Goal: Communication & Community: Answer question/provide support

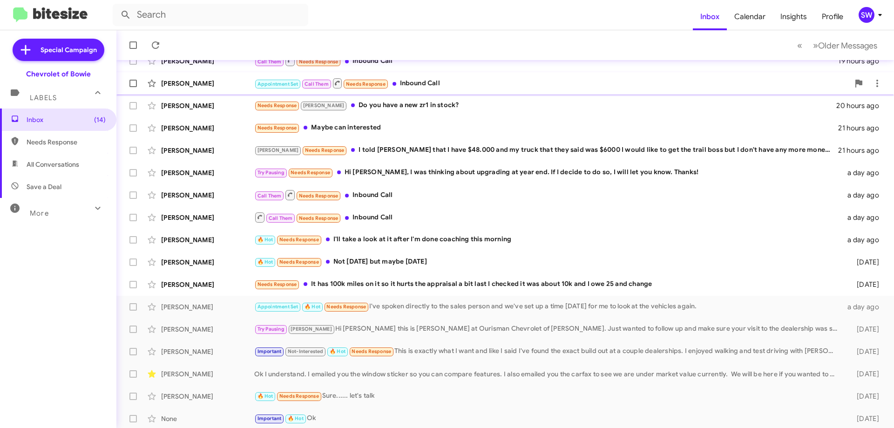
scroll to position [113, 0]
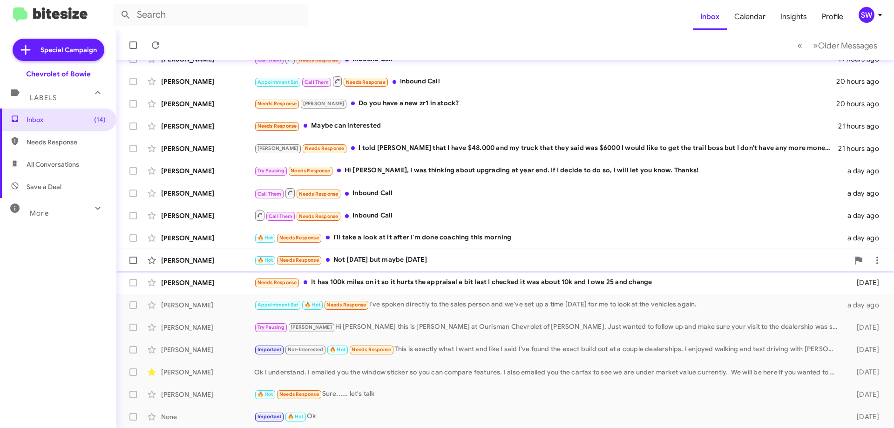
click at [383, 254] on div "[PERSON_NAME] 🔥 Hot Needs Response Not [DATE] but maybe [DATE] [DATE]" at bounding box center [505, 260] width 763 height 19
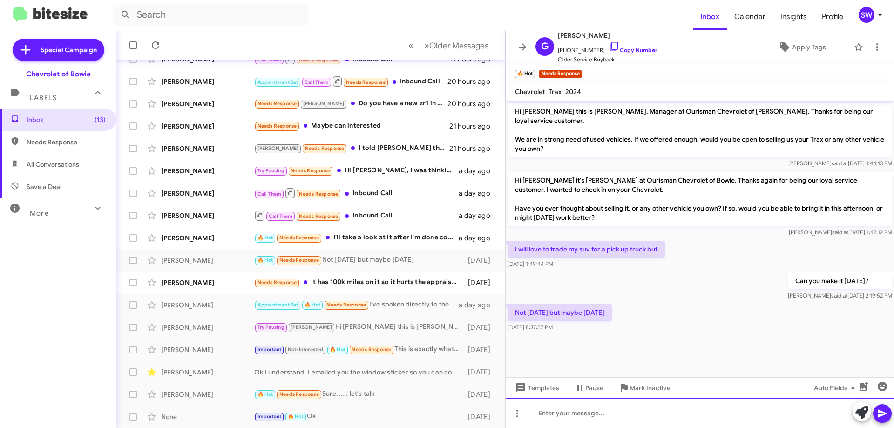
click at [622, 406] on div at bounding box center [700, 413] width 388 height 30
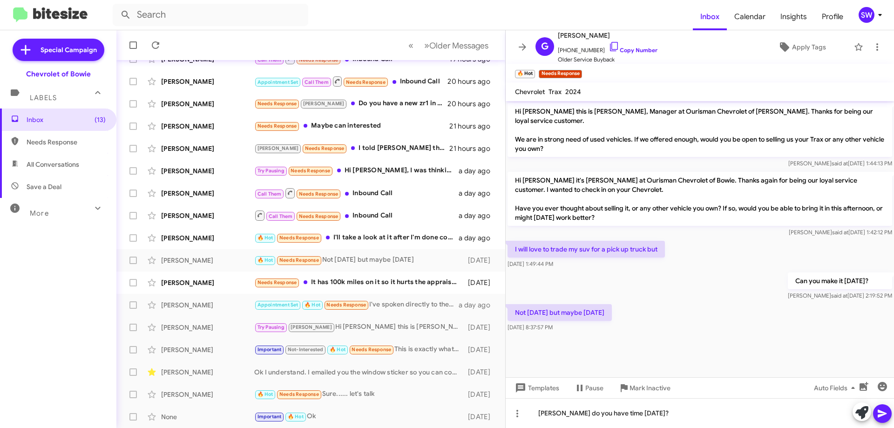
drag, startPoint x: 881, startPoint y: 409, endPoint x: 875, endPoint y: 417, distance: 9.9
click at [883, 411] on icon at bounding box center [882, 413] width 11 height 11
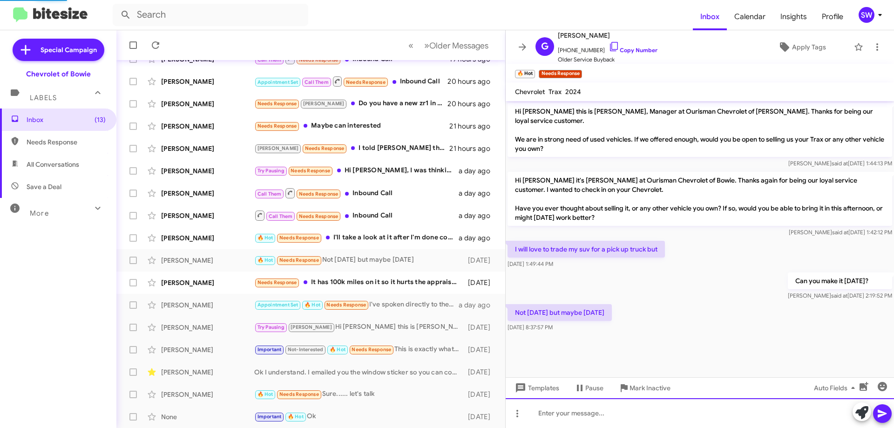
scroll to position [2, 0]
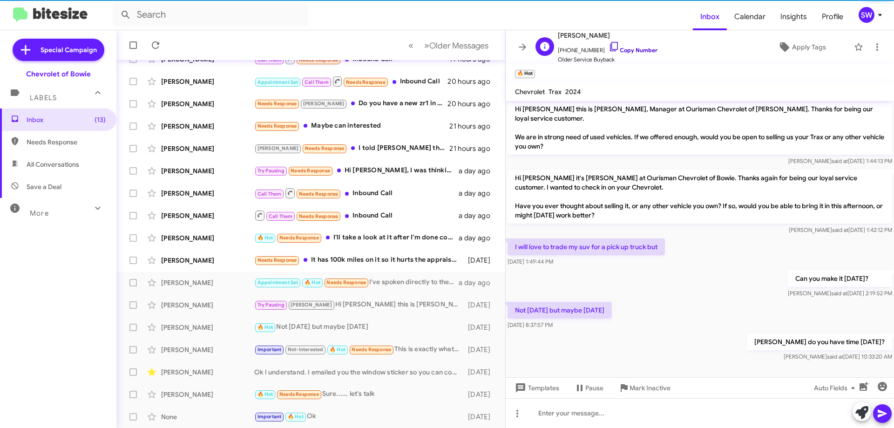
click at [609, 48] on icon at bounding box center [614, 46] width 11 height 11
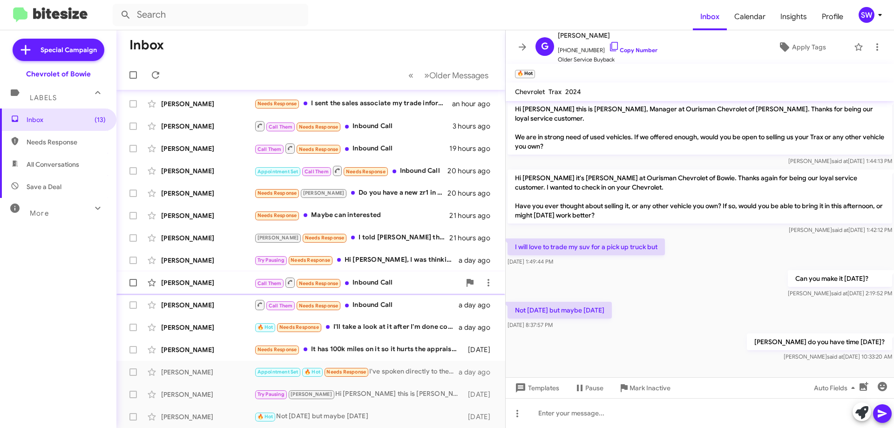
scroll to position [20, 0]
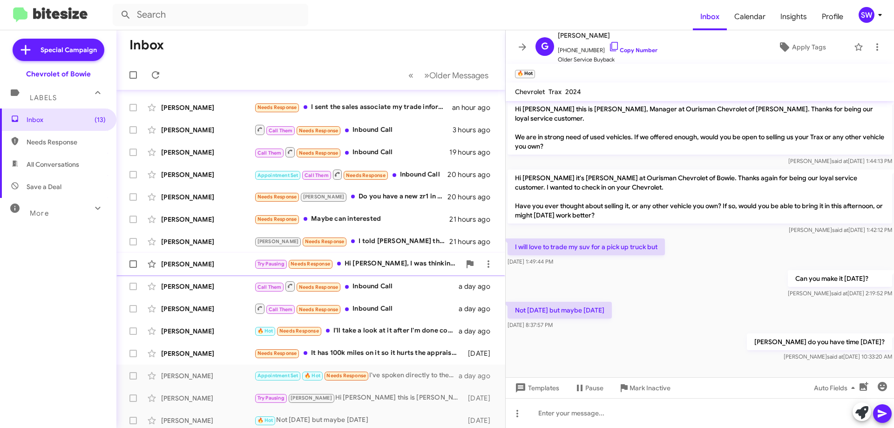
drag, startPoint x: 365, startPoint y: 264, endPoint x: 376, endPoint y: 266, distance: 11.3
click at [366, 265] on div "Try Pausing Needs Response Hi [PERSON_NAME], I was thinking about upgrading at …" at bounding box center [357, 264] width 206 height 11
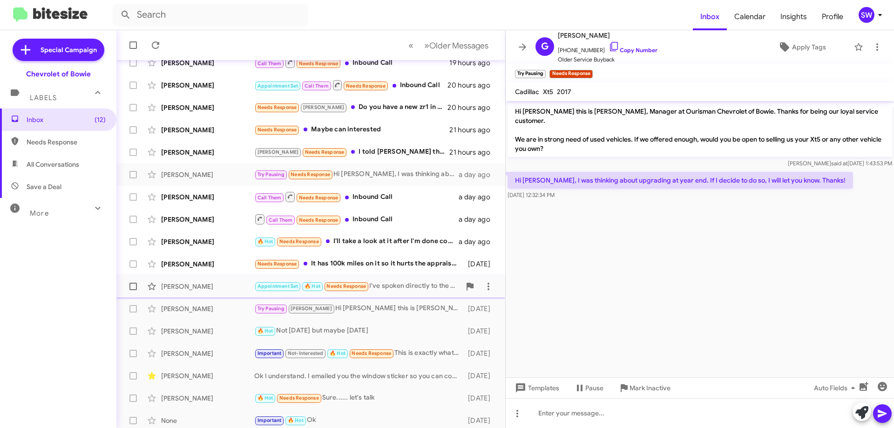
scroll to position [113, 0]
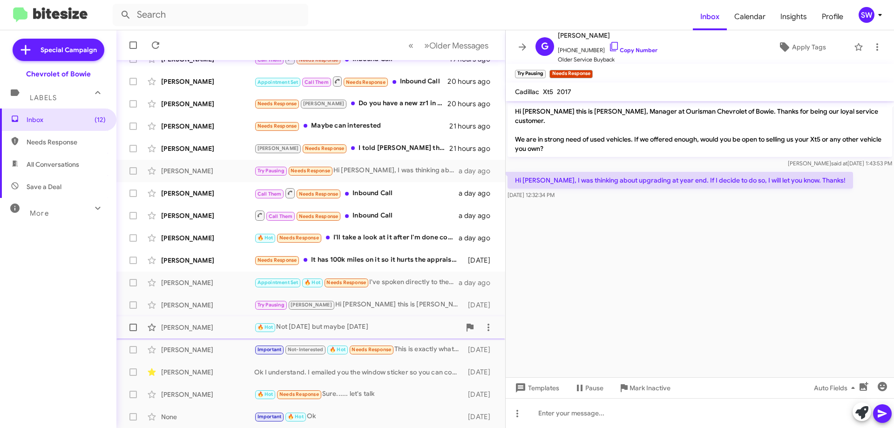
click at [375, 332] on div "🔥 Hot Not [DATE] but maybe [DATE]" at bounding box center [357, 327] width 206 height 11
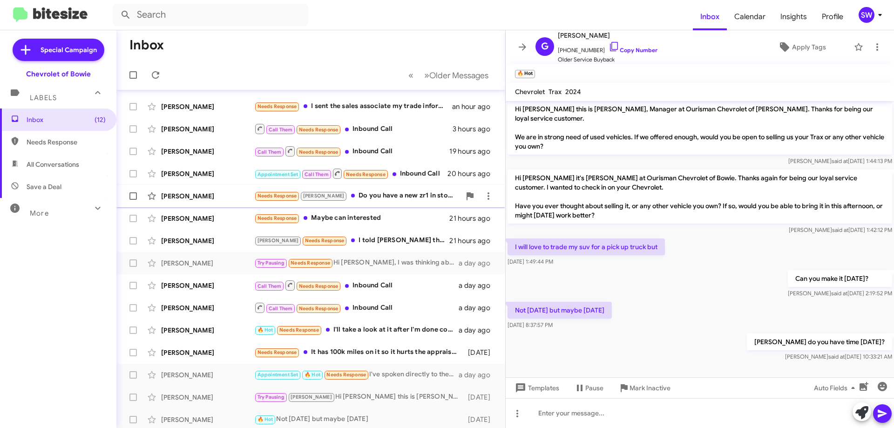
scroll to position [20, 0]
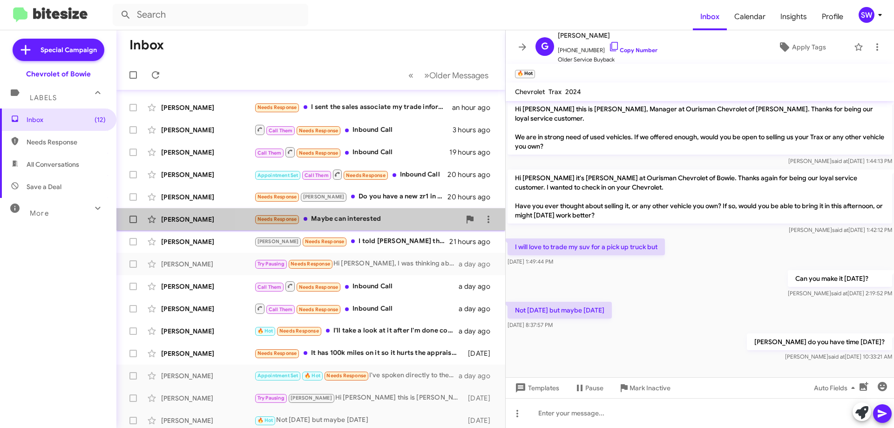
drag, startPoint x: 351, startPoint y: 216, endPoint x: 439, endPoint y: 230, distance: 89.2
click at [352, 216] on div "Needs Response Maybe can interested" at bounding box center [357, 219] width 206 height 11
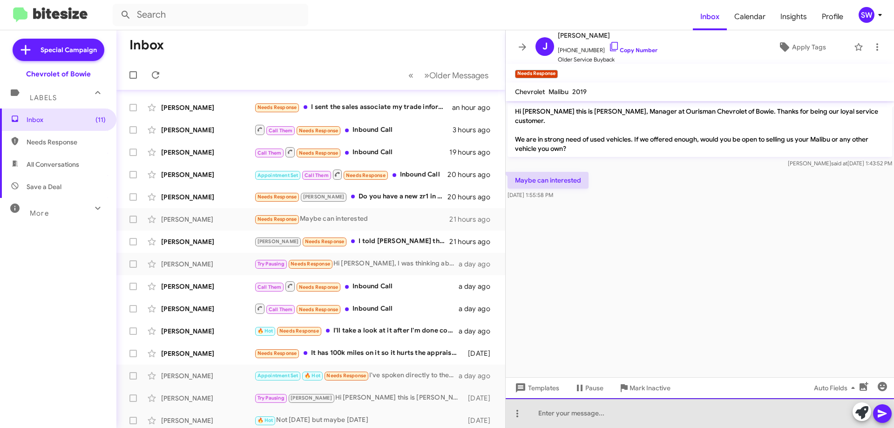
click at [573, 419] on div at bounding box center [700, 413] width 388 height 30
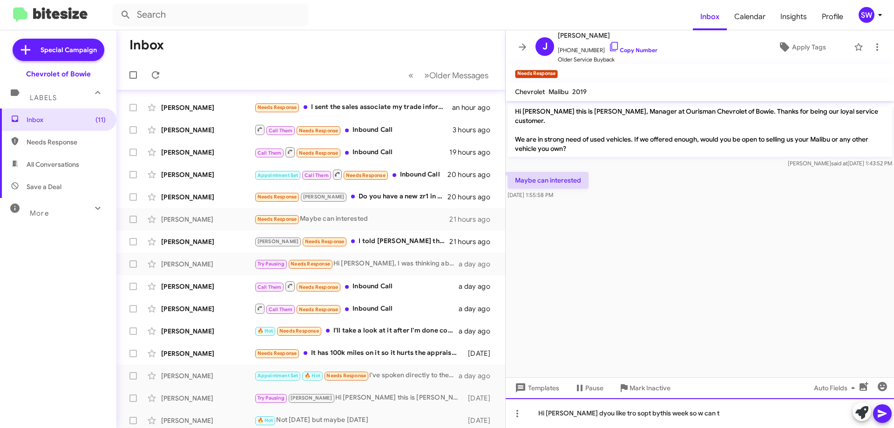
click at [584, 413] on div "Hi [PERSON_NAME] dyou like tro sopt bythis week so w can t" at bounding box center [700, 413] width 388 height 30
click at [626, 414] on div "Hi [PERSON_NAME] would you like tro sopt bythis week so w can t" at bounding box center [700, 413] width 388 height 30
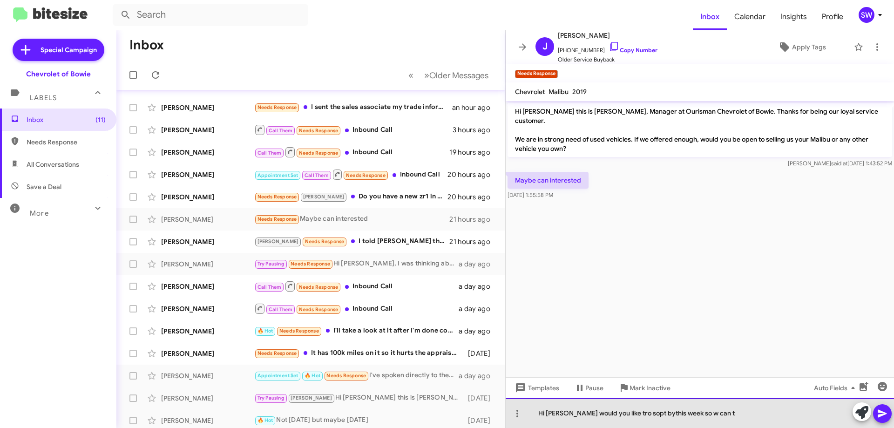
drag, startPoint x: 617, startPoint y: 410, endPoint x: 623, endPoint y: 429, distance: 19.0
click at [623, 428] on html "Inbox Calendar Insights Profile SW Special Campaign Chevrolet of Bowie Labels I…" at bounding box center [447, 214] width 894 height 428
drag, startPoint x: 634, startPoint y: 414, endPoint x: 615, endPoint y: 415, distance: 18.7
click at [615, 415] on div "Hi [PERSON_NAME] would you like to sopt bythis week so w can t" at bounding box center [700, 413] width 388 height 30
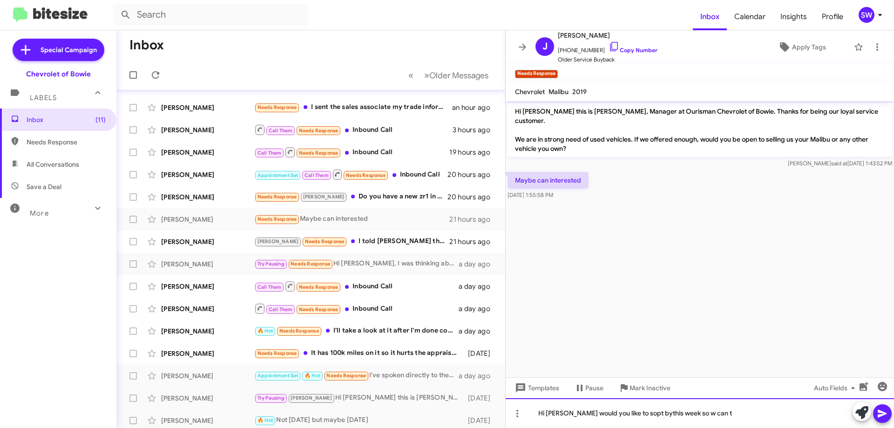
click at [634, 413] on div "Hi [PERSON_NAME] would you like to sopt bythis week so w can t" at bounding box center [700, 413] width 388 height 30
drag, startPoint x: 645, startPoint y: 415, endPoint x: 655, endPoint y: 412, distance: 10.6
click at [646, 414] on div "Hi [PERSON_NAME] would you like to stop bythis week so w can t" at bounding box center [700, 413] width 388 height 30
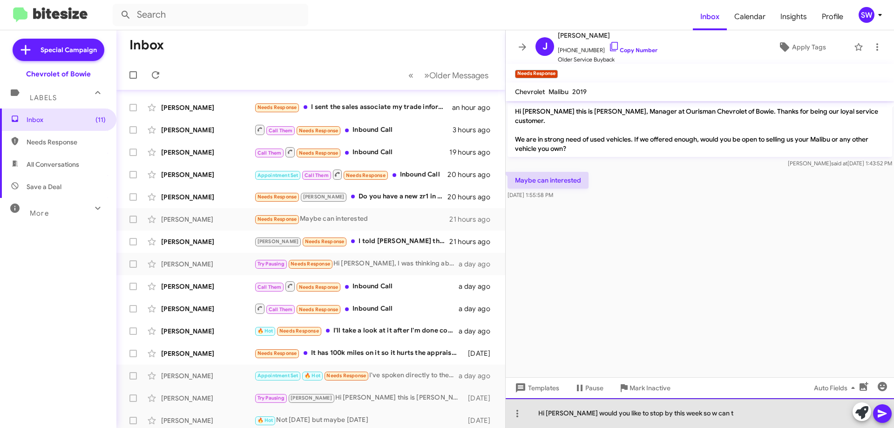
click at [751, 416] on div "Hi [PERSON_NAME] would you like to stop by this week so w can t" at bounding box center [700, 413] width 388 height 30
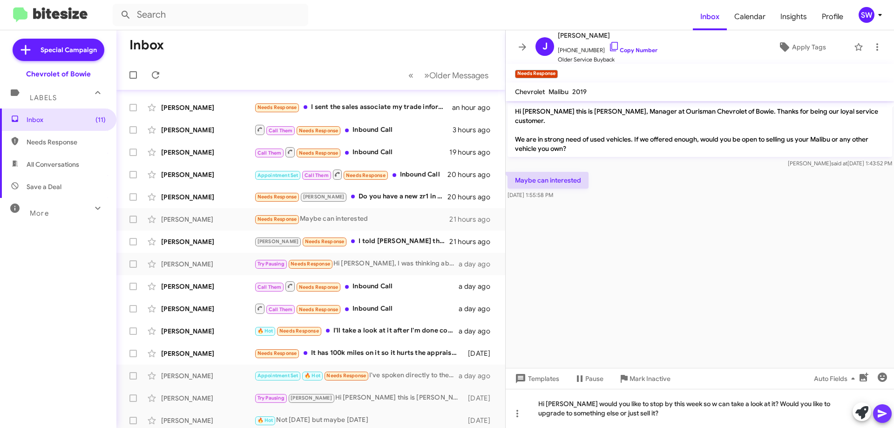
drag, startPoint x: 882, startPoint y: 420, endPoint x: 883, endPoint y: 412, distance: 8.0
click at [883, 412] on span at bounding box center [882, 413] width 11 height 19
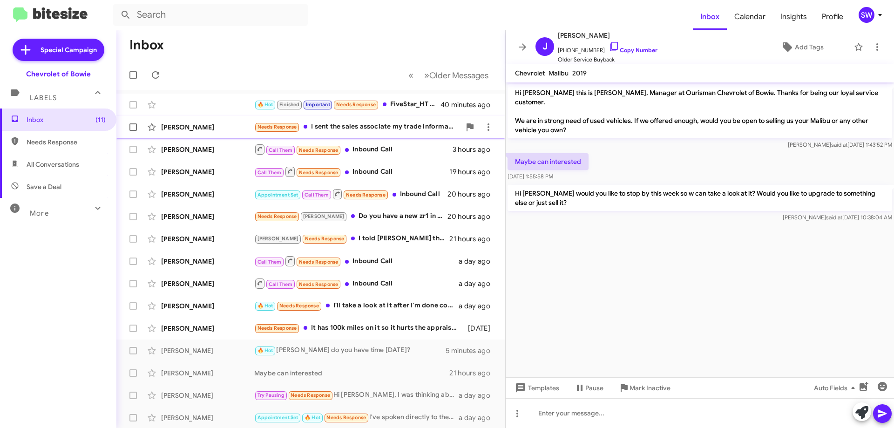
drag, startPoint x: 362, startPoint y: 129, endPoint x: 586, endPoint y: 170, distance: 226.9
click at [364, 129] on div "Needs Response I sent the sales associate my trade information. Waiting to.hear…" at bounding box center [357, 127] width 206 height 11
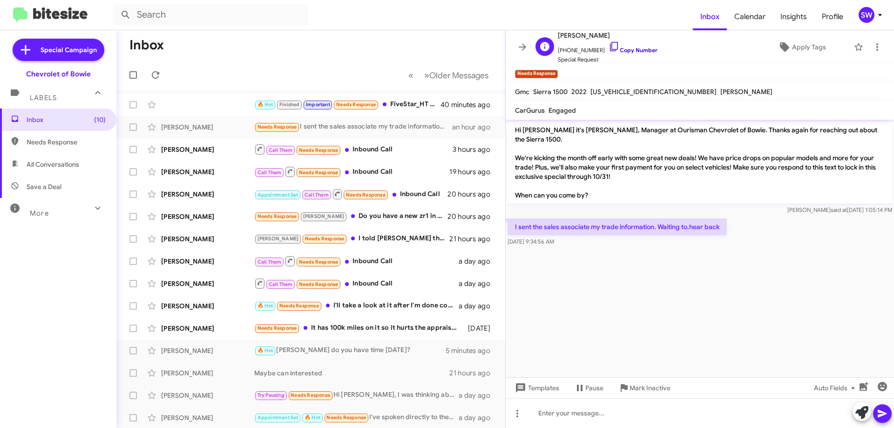
click at [609, 49] on icon at bounding box center [614, 46] width 11 height 11
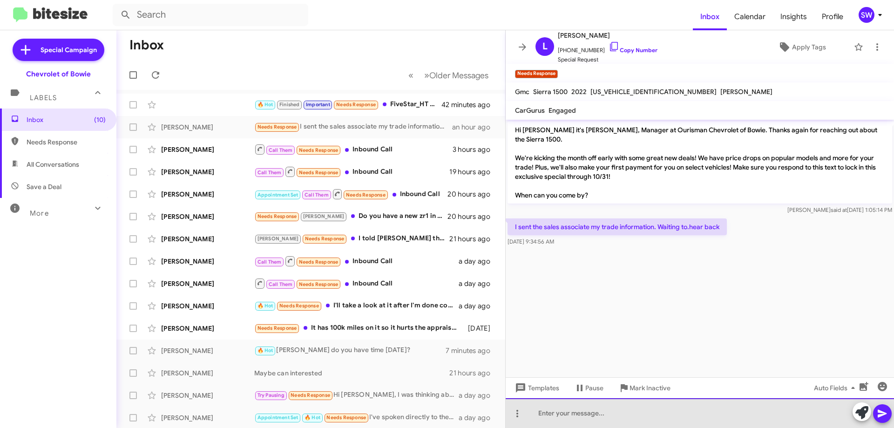
click at [567, 416] on div at bounding box center [700, 413] width 388 height 30
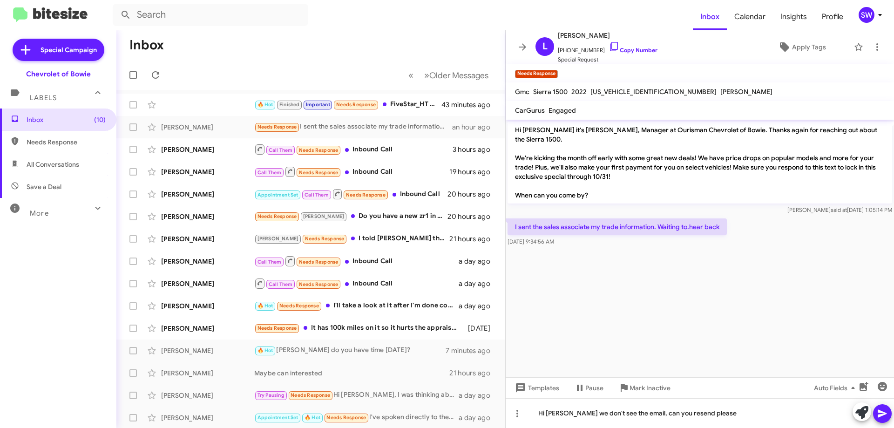
click at [880, 416] on icon at bounding box center [882, 414] width 9 height 8
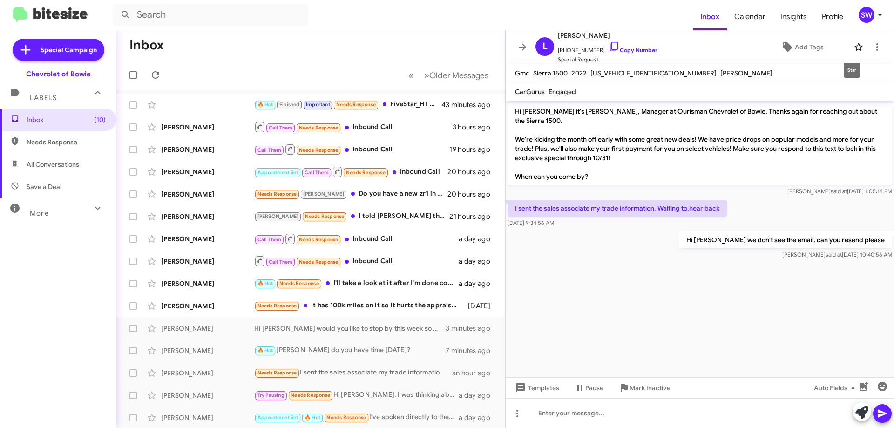
click at [855, 46] on icon at bounding box center [859, 46] width 8 height 7
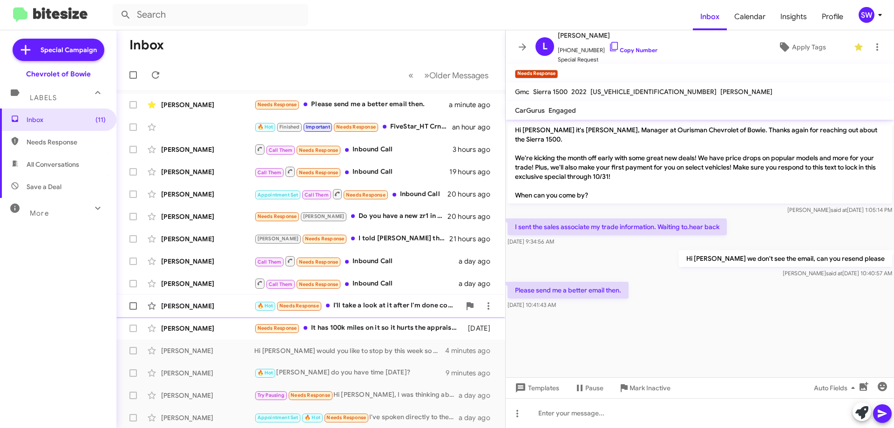
click at [361, 304] on div "🔥 Hot Needs Response I'll take a look at it after I'm done coaching this morning" at bounding box center [357, 305] width 206 height 11
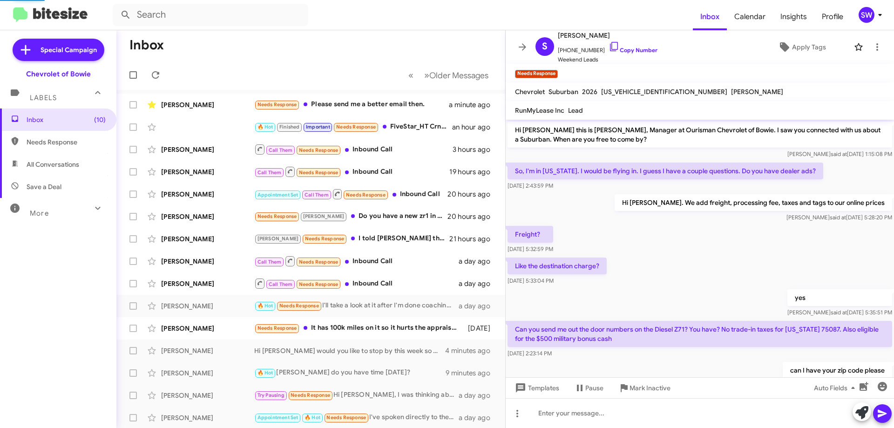
scroll to position [203, 0]
